Goal: Transaction & Acquisition: Purchase product/service

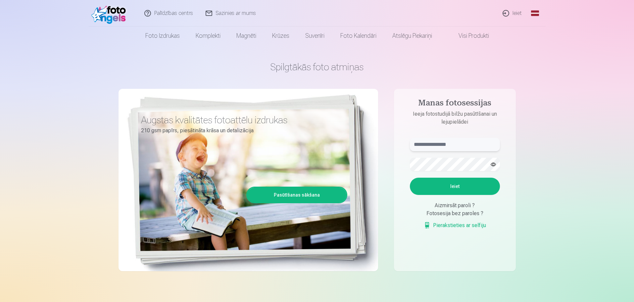
click at [435, 146] on input "text" at bounding box center [455, 144] width 90 height 13
type input "**********"
click at [410, 177] on button "Ieiet" at bounding box center [455, 185] width 90 height 17
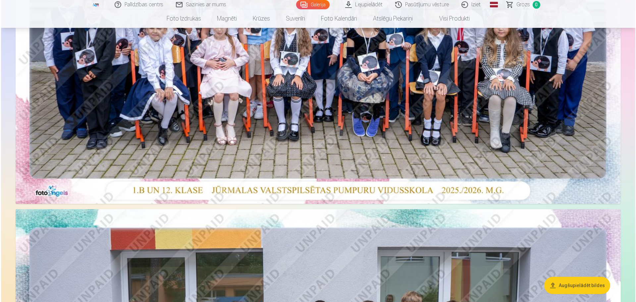
scroll to position [265, 0]
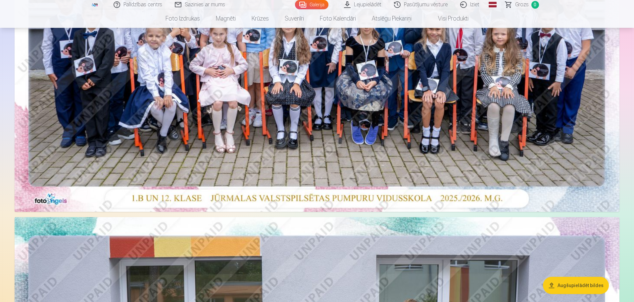
click at [264, 119] on img at bounding box center [317, 10] width 605 height 404
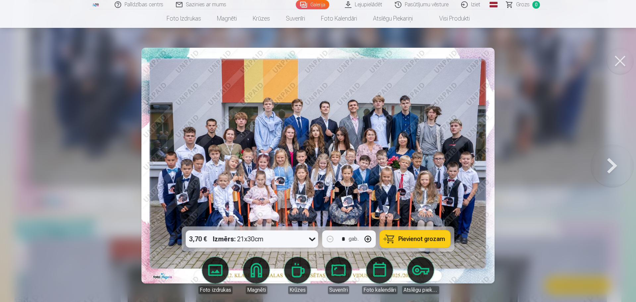
click at [310, 239] on icon at bounding box center [312, 238] width 11 height 11
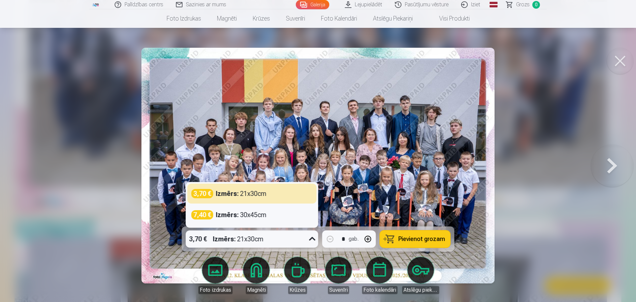
click at [329, 175] on img at bounding box center [317, 165] width 353 height 235
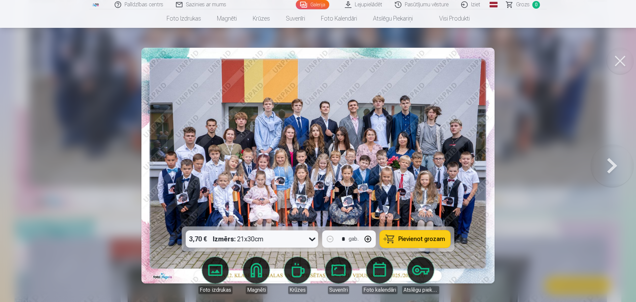
click at [405, 239] on span "Pievienot grozam" at bounding box center [421, 239] width 47 height 6
click at [614, 177] on button at bounding box center [612, 165] width 42 height 108
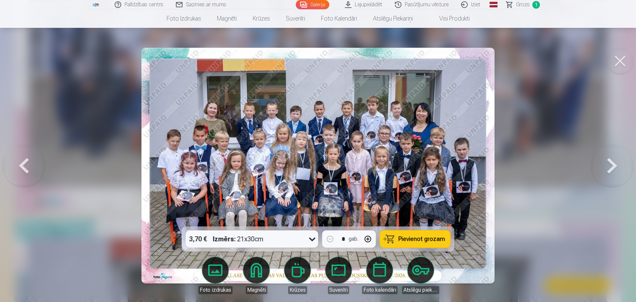
click at [603, 174] on button at bounding box center [612, 165] width 42 height 108
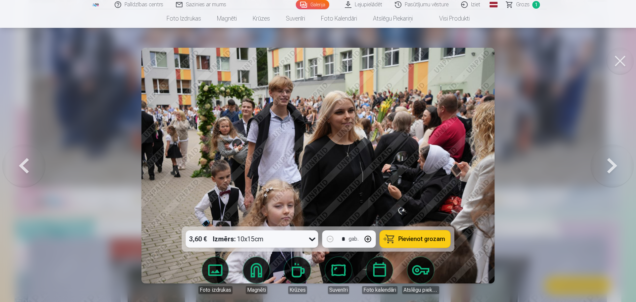
click at [29, 161] on button at bounding box center [24, 165] width 42 height 108
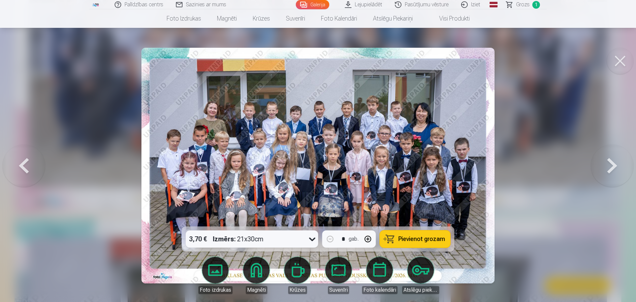
click at [369, 239] on button "button" at bounding box center [368, 239] width 16 height 16
click at [310, 238] on icon at bounding box center [312, 238] width 11 height 11
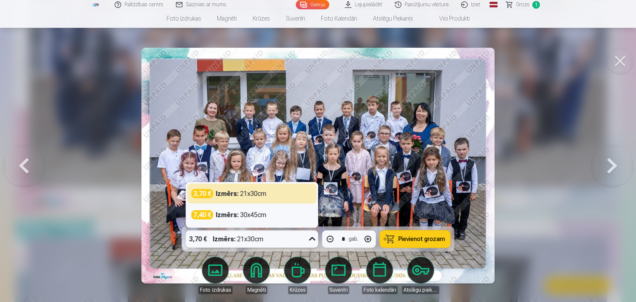
click at [310, 238] on icon at bounding box center [312, 238] width 11 height 11
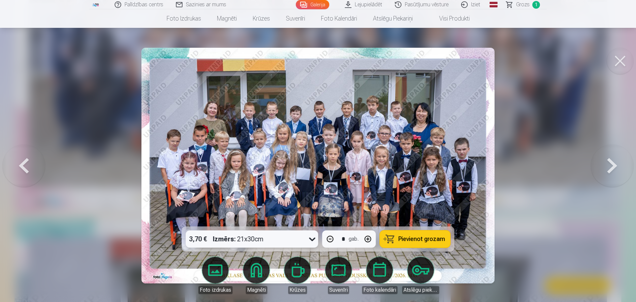
click at [420, 241] on span "Pievienot grozam" at bounding box center [421, 239] width 47 height 6
type input "*"
click at [602, 163] on button at bounding box center [612, 165] width 42 height 108
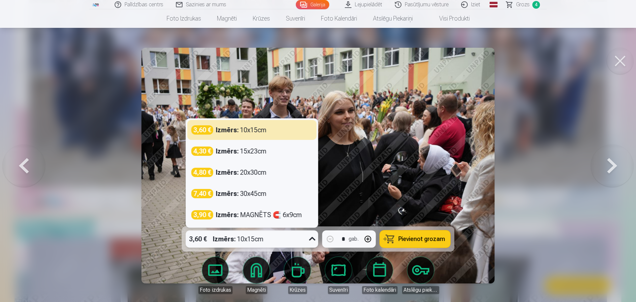
click at [314, 239] on icon at bounding box center [312, 238] width 11 height 11
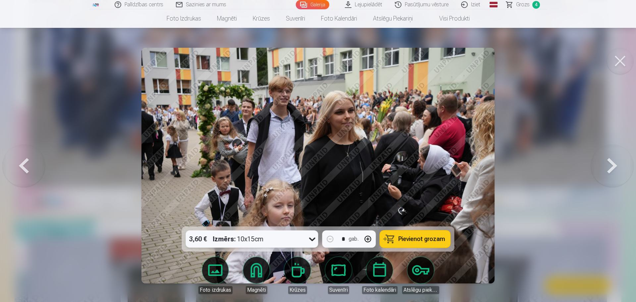
click at [314, 238] on icon at bounding box center [312, 238] width 11 height 11
click at [616, 173] on button at bounding box center [612, 165] width 42 height 108
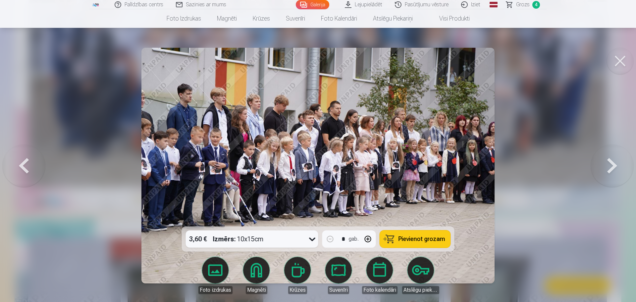
click at [616, 173] on button at bounding box center [612, 165] width 42 height 108
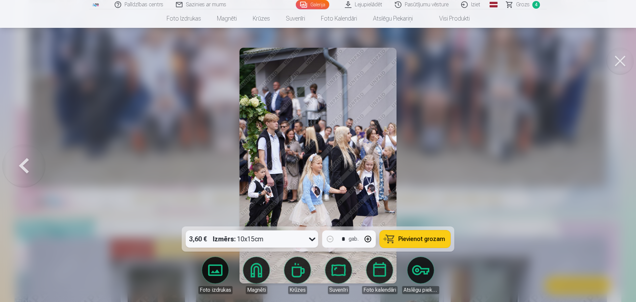
click at [422, 239] on span "Pievienot grozam" at bounding box center [421, 239] width 47 height 6
click at [520, 7] on span "Grozs" at bounding box center [523, 5] width 14 height 8
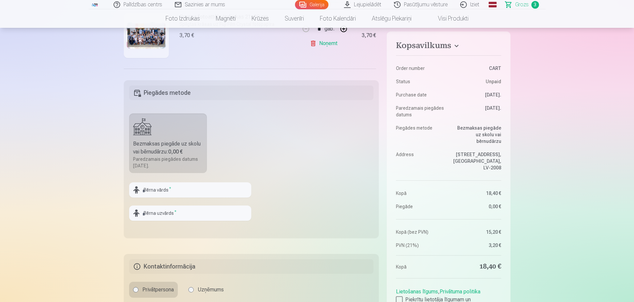
scroll to position [33, 0]
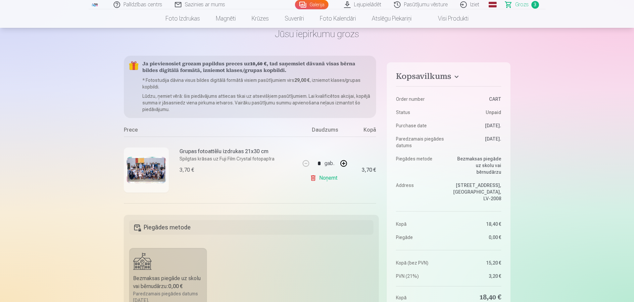
click at [513, 3] on link "Grozs 3" at bounding box center [522, 4] width 46 height 9
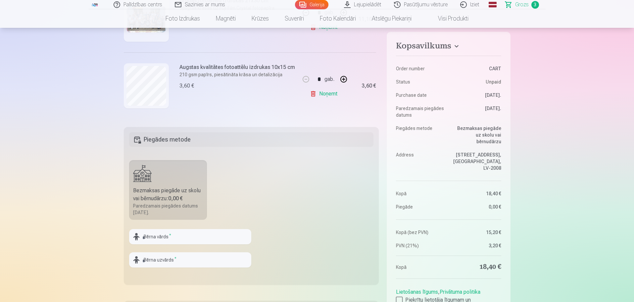
scroll to position [132, 0]
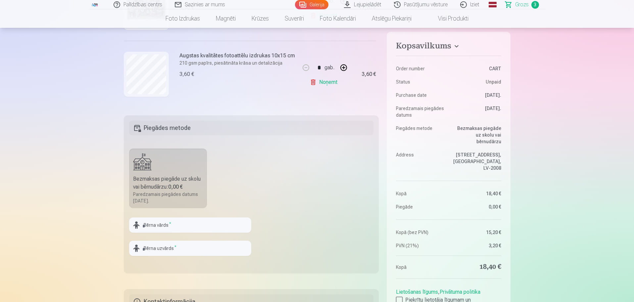
click at [157, 166] on label "Bezmaksas piegāde uz skolu vai bērnudārzu : 0,00 € Paredzamais piegādes datums …" at bounding box center [168, 178] width 78 height 60
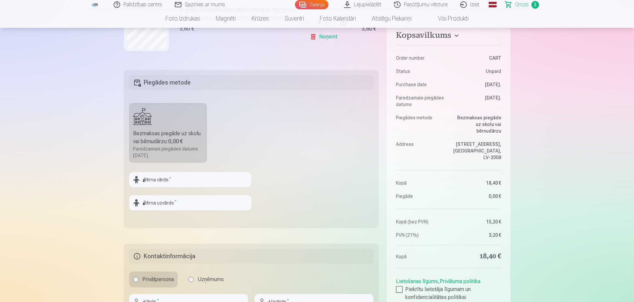
scroll to position [199, 0]
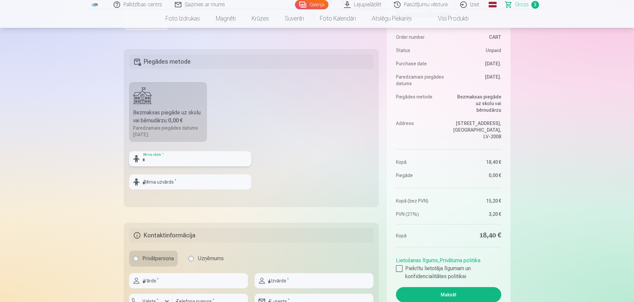
click at [179, 160] on input "text" at bounding box center [190, 158] width 122 height 15
type input "*****"
click at [190, 187] on input "text" at bounding box center [190, 181] width 122 height 15
type input "********"
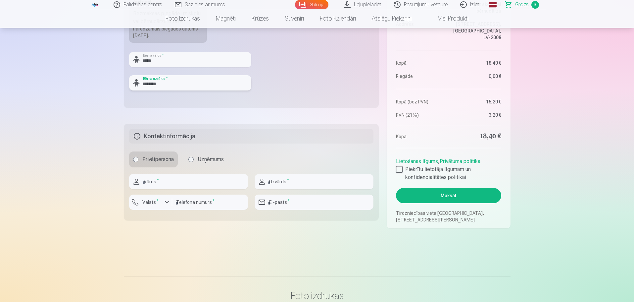
scroll to position [298, 0]
click at [170, 178] on input "text" at bounding box center [188, 181] width 119 height 15
type input "*****"
type input "********"
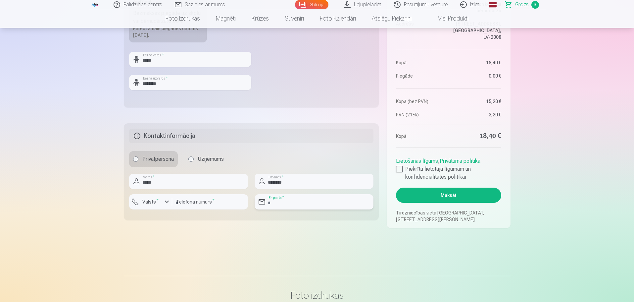
type input "**********"
click at [404, 168] on label "Piekrītu lietotāja līgumam un konfidencialitātes politikai" at bounding box center [448, 173] width 105 height 16
click at [439, 194] on button "Maksāt" at bounding box center [448, 194] width 105 height 15
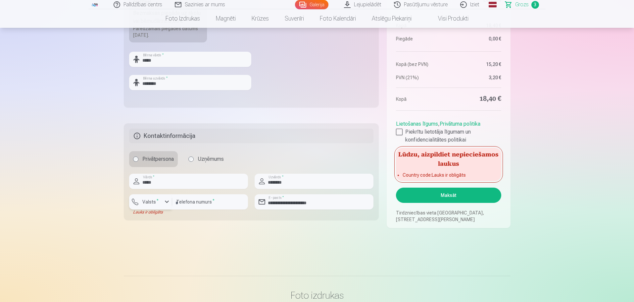
click at [159, 199] on label "Valsts *" at bounding box center [151, 201] width 22 height 7
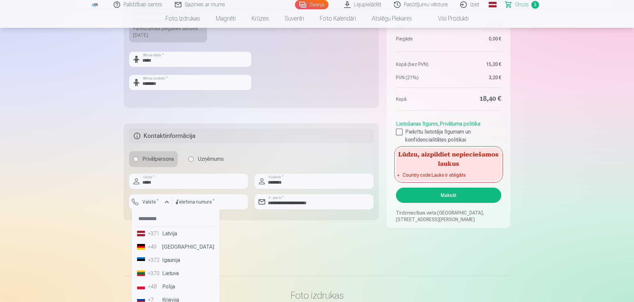
click at [167, 233] on li "+371 Latvija" at bounding box center [175, 233] width 82 height 13
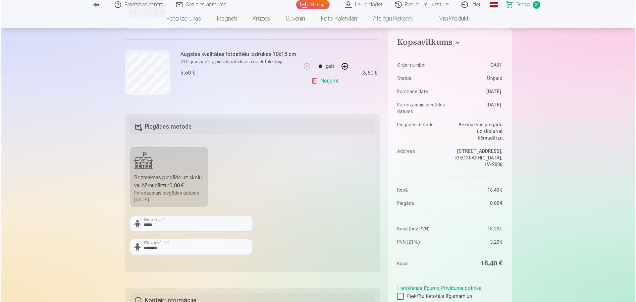
scroll to position [232, 0]
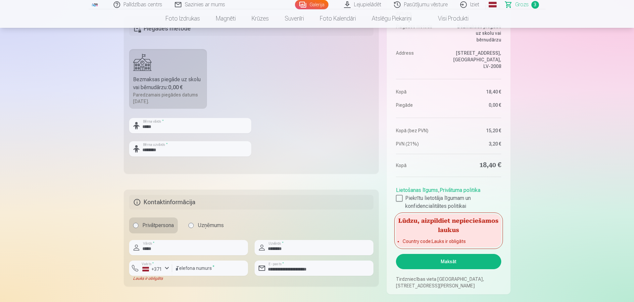
click at [434, 262] on button "Maksāt" at bounding box center [448, 261] width 105 height 15
